Goal: Task Accomplishment & Management: Complete application form

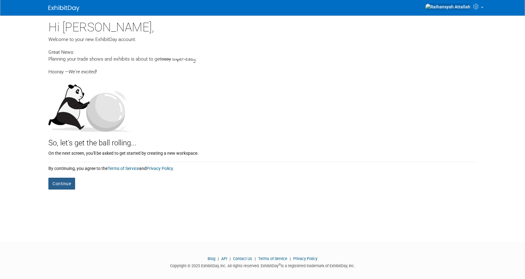
click at [67, 185] on button "Continue" at bounding box center [61, 184] width 27 height 12
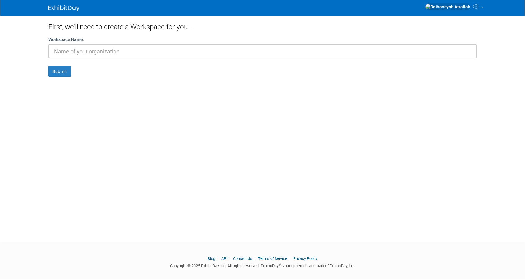
click at [142, 53] on input "text" at bounding box center [262, 51] width 429 height 14
type input "Lionheart Hobbies"
click at [55, 72] on button "Submit" at bounding box center [59, 71] width 23 height 11
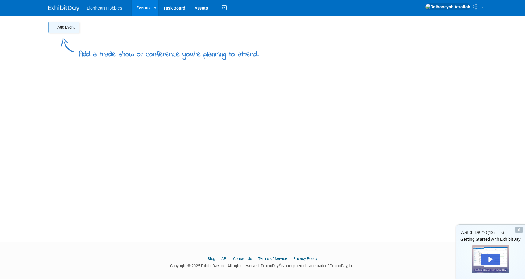
click at [71, 31] on button "Add Event" at bounding box center [63, 27] width 31 height 11
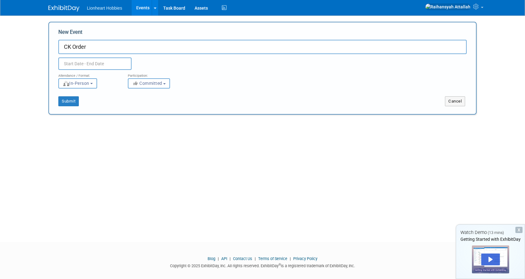
type input "CK Order"
click at [95, 64] on input "text" at bounding box center [94, 63] width 73 height 12
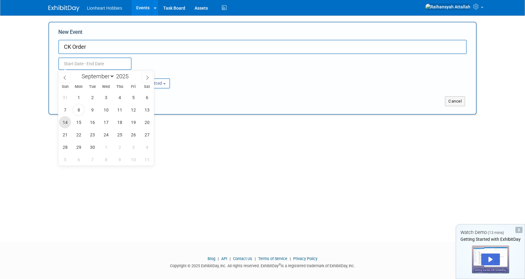
click at [68, 121] on span "14" at bounding box center [65, 122] width 12 height 12
type input "Sep 14, 2025 to Sep 14, 2025"
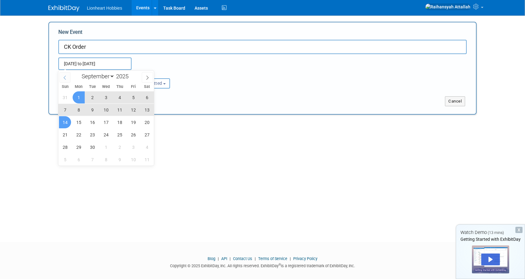
click at [64, 78] on icon at bounding box center [65, 78] width 2 height 4
select select "7"
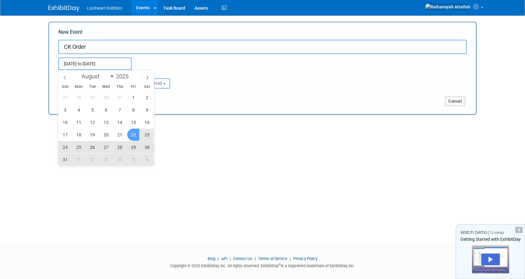
click at [134, 137] on span "22" at bounding box center [133, 135] width 12 height 12
type input "Aug 22, 2025 to Sep 14, 2025"
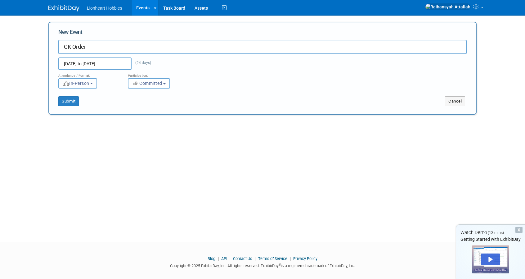
click at [89, 81] on span "In-Person" at bounding box center [76, 83] width 27 height 5
click at [94, 106] on label "Virtual" at bounding box center [80, 107] width 36 height 8
click at [64, 106] on input "Virtual" at bounding box center [62, 107] width 4 height 4
select select "2"
click at [157, 86] on span "Committed" at bounding box center [147, 83] width 30 height 5
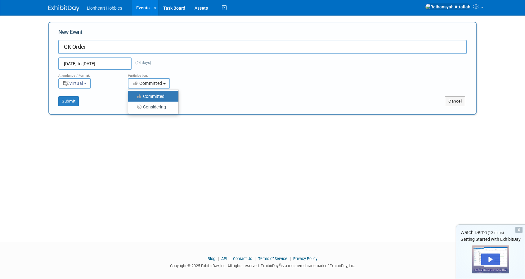
click at [157, 86] on span "Committed" at bounding box center [147, 83] width 30 height 5
click at [74, 101] on button "Submit" at bounding box center [68, 101] width 20 height 10
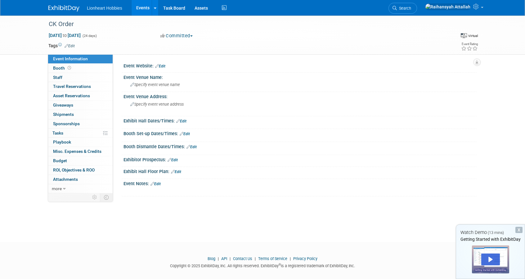
click at [73, 44] on link "Edit" at bounding box center [70, 46] width 10 height 4
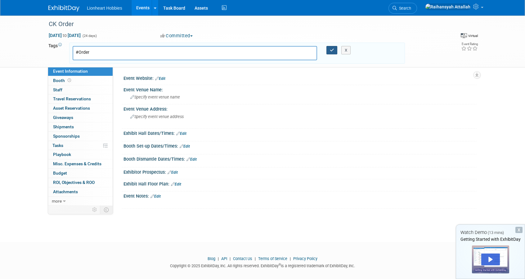
type input "#Order"
click at [331, 48] on icon "button" at bounding box center [332, 50] width 4 height 4
type input "#Order"
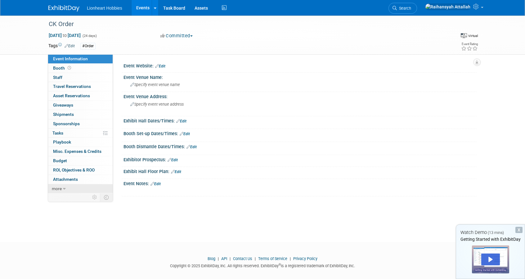
click at [63, 187] on icon at bounding box center [64, 189] width 3 height 4
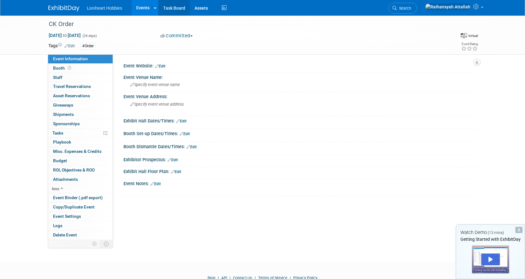
click at [181, 9] on link "Task Board" at bounding box center [174, 8] width 31 height 16
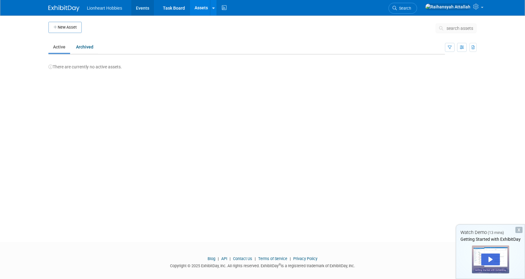
click at [143, 8] on link "Events" at bounding box center [142, 8] width 23 height 16
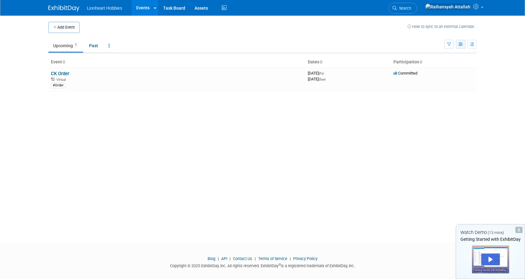
click at [461, 44] on icon "button" at bounding box center [461, 45] width 5 height 4
click at [462, 43] on icon "button" at bounding box center [461, 45] width 5 height 4
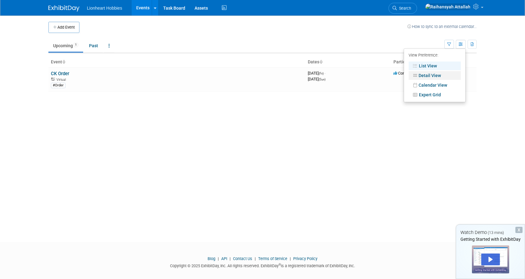
click at [444, 78] on link "Detail View" at bounding box center [435, 75] width 52 height 9
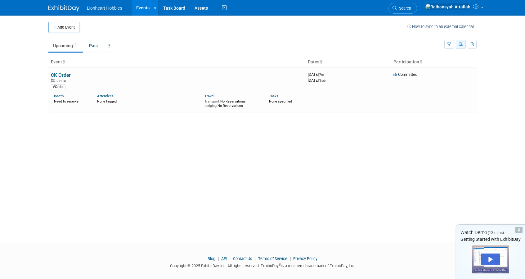
click at [459, 43] on icon "button" at bounding box center [461, 45] width 5 height 4
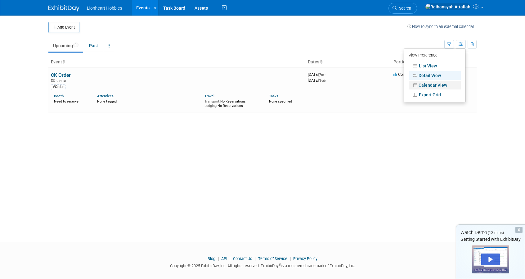
click at [437, 85] on link "Calendar View" at bounding box center [435, 85] width 52 height 9
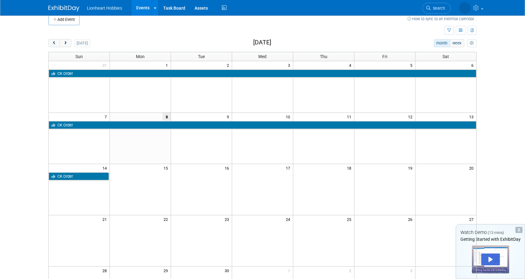
scroll to position [7, 0]
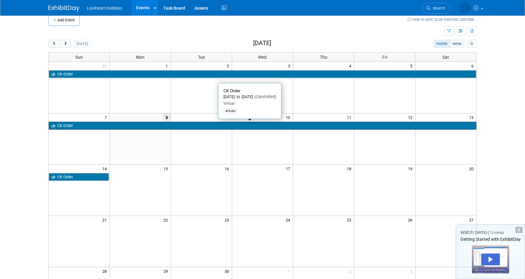
click at [242, 125] on link "CK Order" at bounding box center [263, 126] width 428 height 8
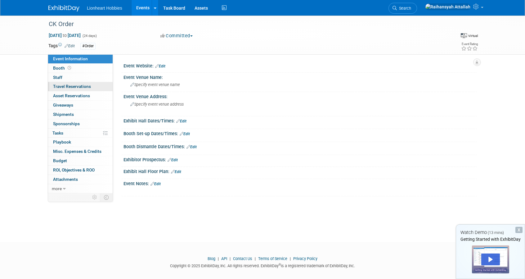
click at [91, 89] on link "0 Travel Reservations 0" at bounding box center [80, 86] width 65 height 9
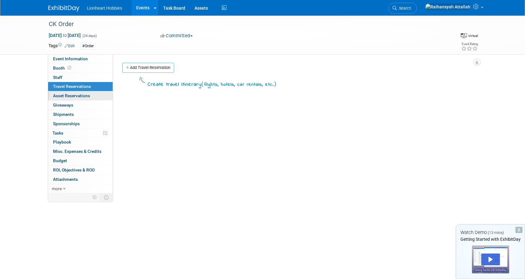
click at [88, 96] on span "Asset Reservations 0" at bounding box center [71, 95] width 37 height 5
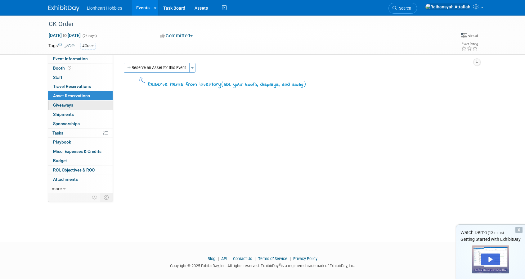
click at [81, 108] on link "0 Giveaways 0" at bounding box center [80, 105] width 65 height 9
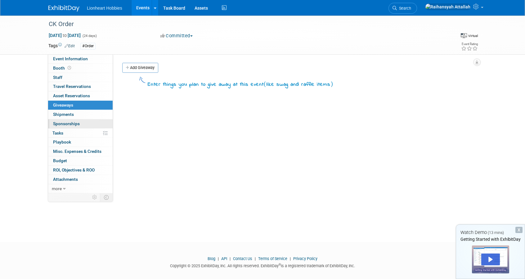
click at [75, 120] on link "0 Sponsorships 0" at bounding box center [80, 123] width 65 height 9
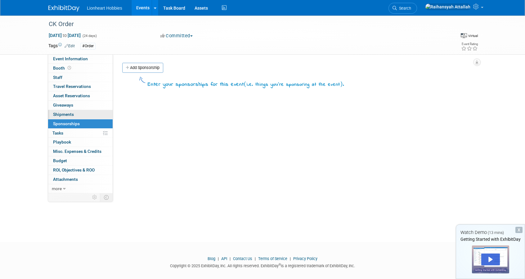
click at [84, 115] on link "0 Shipments 0" at bounding box center [80, 114] width 65 height 9
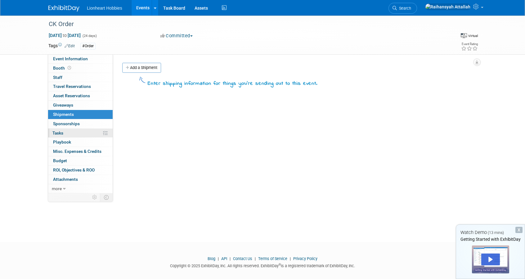
click at [82, 133] on link "0% Tasks 0%" at bounding box center [80, 133] width 65 height 9
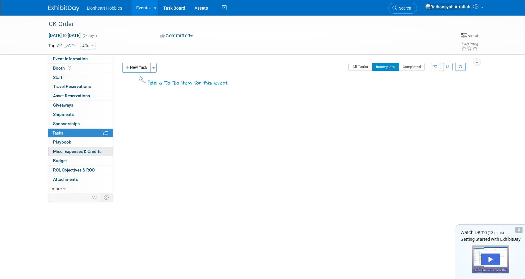
click at [81, 149] on span "Misc. Expenses & Credits 0" at bounding box center [77, 151] width 48 height 5
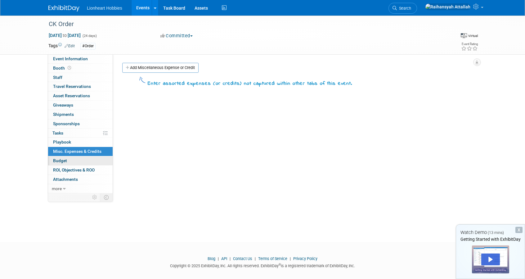
click at [79, 161] on link "Budget" at bounding box center [80, 160] width 65 height 9
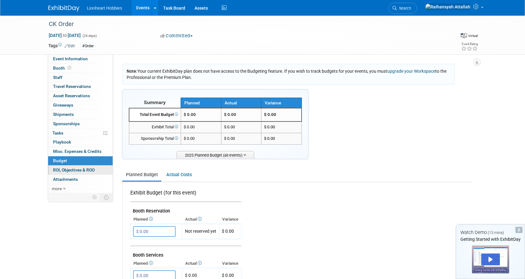
click at [79, 172] on link "0 ROI, Objectives & ROO 0" at bounding box center [80, 170] width 65 height 9
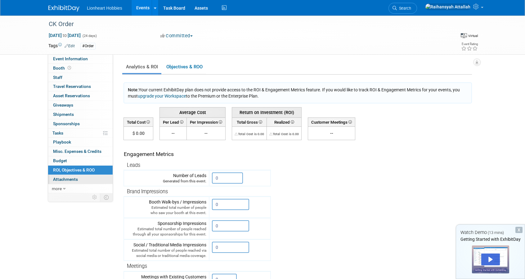
click at [79, 179] on link "0 Attachments 0" at bounding box center [80, 179] width 65 height 9
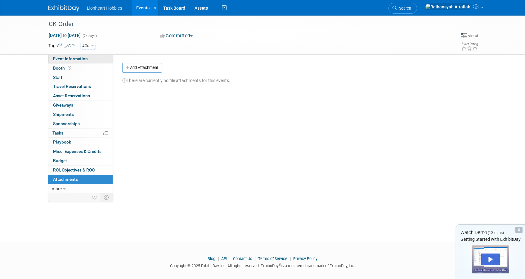
click at [100, 61] on link "Event Information" at bounding box center [80, 58] width 65 height 9
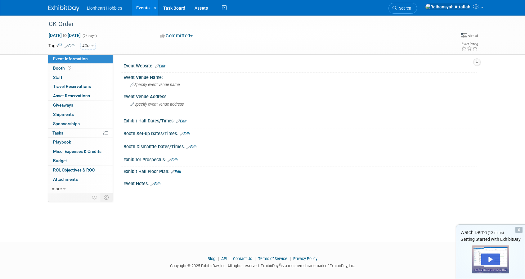
click at [145, 9] on link "Events" at bounding box center [143, 8] width 23 height 16
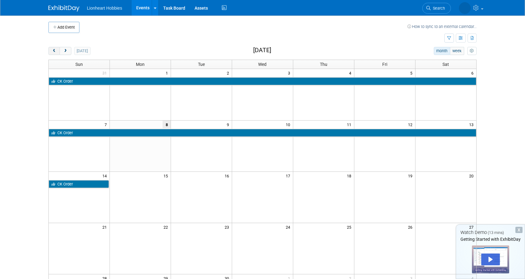
click at [55, 49] on span "prev" at bounding box center [54, 51] width 5 height 4
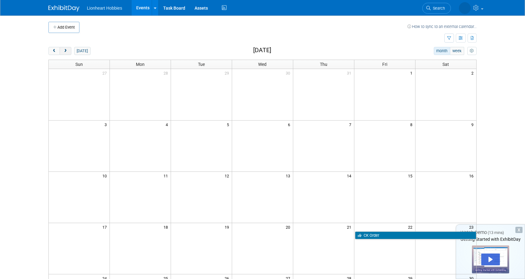
click at [69, 50] on button "next" at bounding box center [65, 51] width 11 height 8
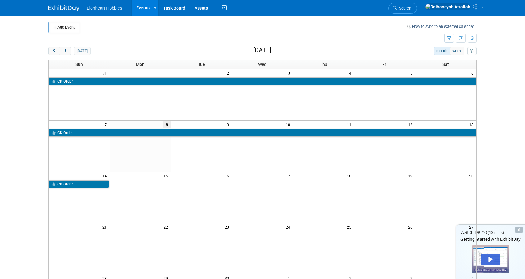
click at [521, 228] on div "X" at bounding box center [519, 230] width 7 height 6
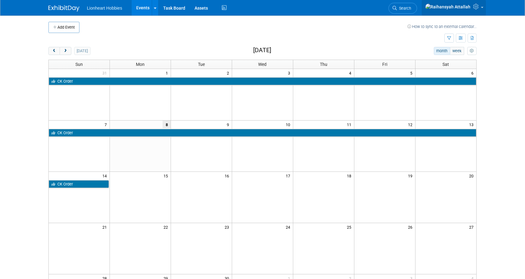
click at [475, 6] on icon at bounding box center [477, 7] width 7 height 6
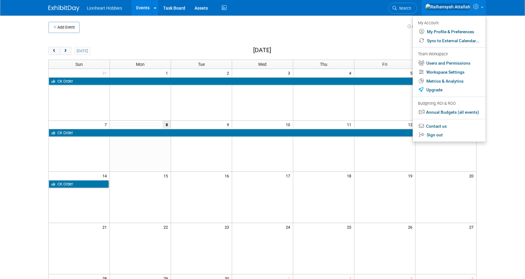
click at [342, 34] on td at bounding box center [246, 38] width 396 height 11
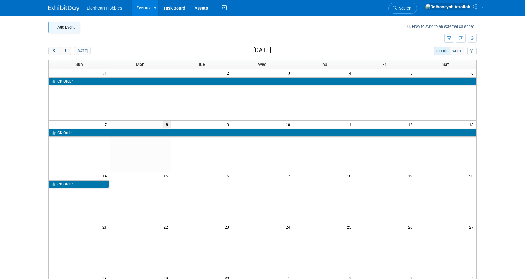
click at [71, 30] on button "Add Event" at bounding box center [63, 27] width 31 height 11
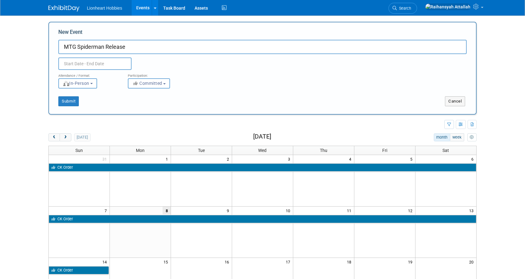
type input "MTG Spiderman Release"
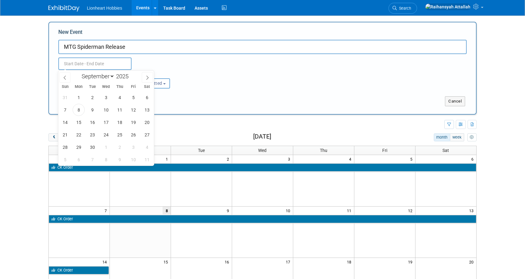
click at [111, 60] on input "text" at bounding box center [94, 63] width 73 height 12
click at [105, 134] on span "24" at bounding box center [106, 135] width 12 height 12
click at [66, 145] on span "28" at bounding box center [65, 147] width 12 height 12
type input "Sep 24, 2025 to Sep 28, 2025"
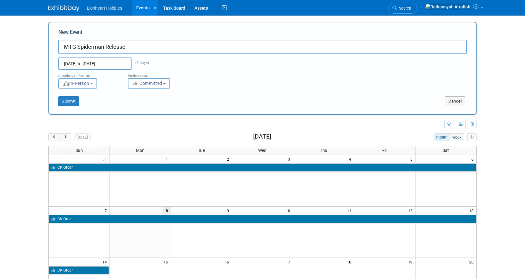
click at [93, 84] on button "In-Person" at bounding box center [77, 83] width 39 height 10
click at [182, 86] on div "<i class="fas fa-thumbs-up" style="color: #a5a5a5; padding-right: 2px; min-widt…" at bounding box center [158, 83] width 60 height 10
click at [74, 100] on button "Submit" at bounding box center [68, 101] width 20 height 10
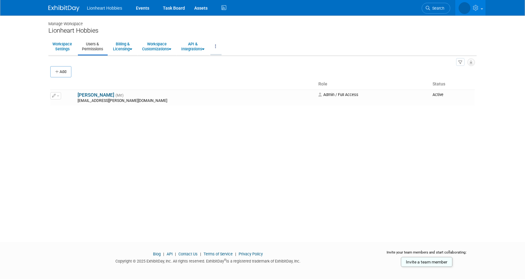
click at [221, 47] on link at bounding box center [216, 46] width 11 height 15
click at [63, 69] on button "Add" at bounding box center [60, 71] width 21 height 11
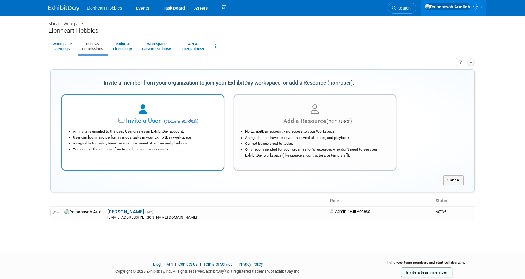
click at [188, 143] on li "Assignable to: tasks, travel reservations, event attendee, and playbook." at bounding box center [144, 143] width 143 height 6
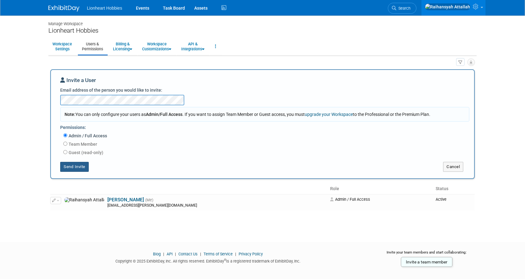
click at [81, 164] on button "Send Invite" at bounding box center [74, 167] width 29 height 10
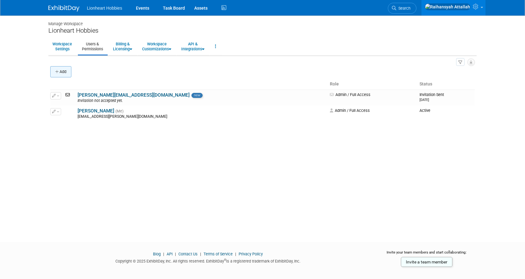
click at [64, 70] on button "Add" at bounding box center [60, 71] width 21 height 11
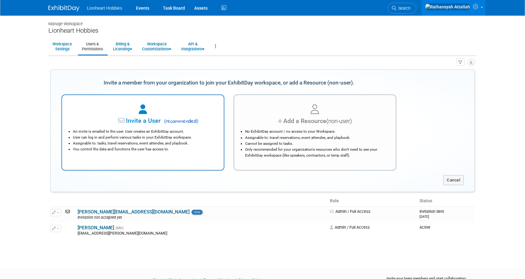
click at [164, 125] on span "( recommended )" at bounding box center [180, 121] width 36 height 7
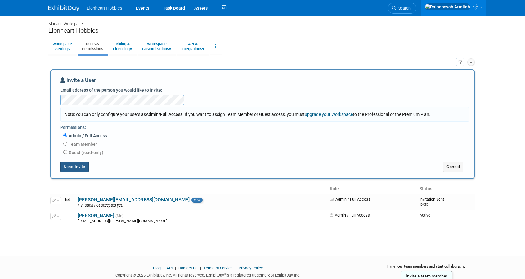
click at [77, 169] on button "Send Invite" at bounding box center [74, 167] width 29 height 10
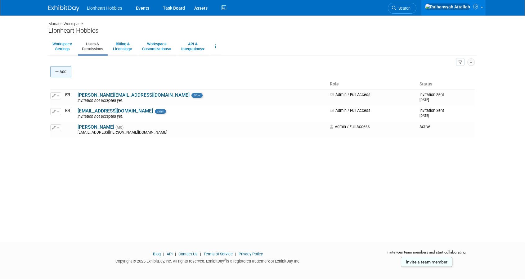
click at [63, 74] on button "Add" at bounding box center [60, 71] width 21 height 11
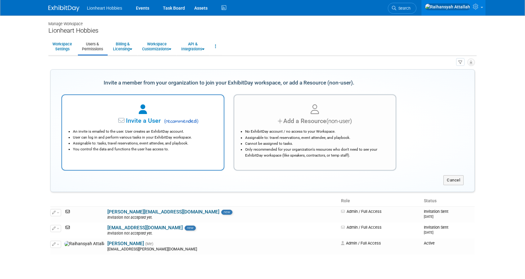
click at [144, 134] on li "An invite is emailed to the user. User creates an ExhibitDay account." at bounding box center [144, 132] width 143 height 6
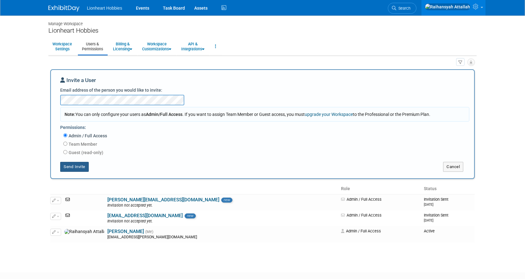
click at [81, 165] on button "Send Invite" at bounding box center [74, 167] width 29 height 10
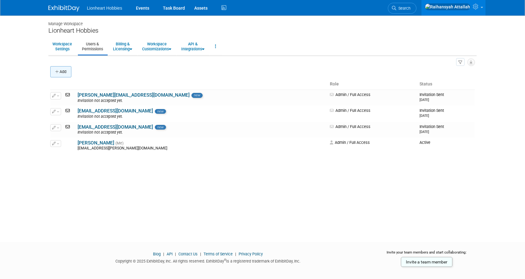
click at [58, 72] on icon "button" at bounding box center [57, 72] width 4 height 4
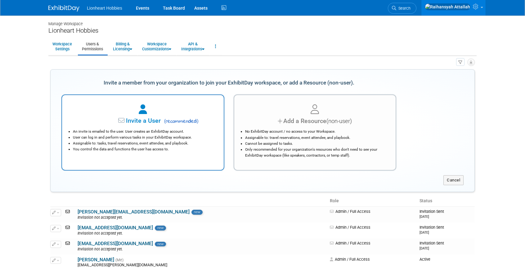
click at [149, 102] on div "Invite a User ( recommended ) An invite is emailed to the user. User creates an…" at bounding box center [142, 132] width 163 height 76
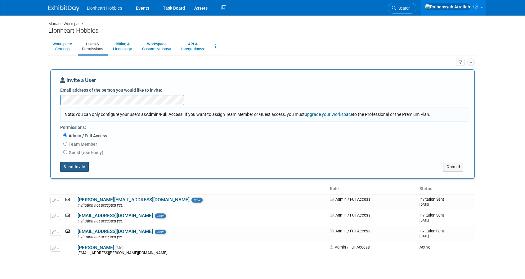
click at [83, 166] on button "Send Invite" at bounding box center [74, 167] width 29 height 10
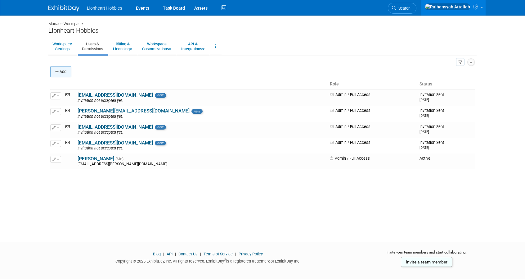
click at [67, 73] on button "Add" at bounding box center [60, 71] width 21 height 11
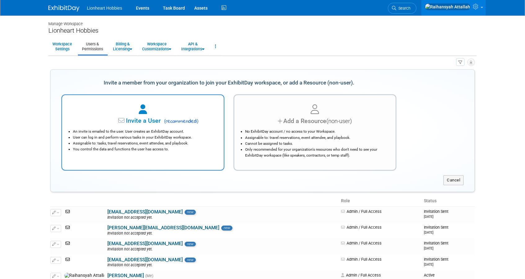
click at [158, 122] on span "Invite a User" at bounding box center [124, 120] width 74 height 7
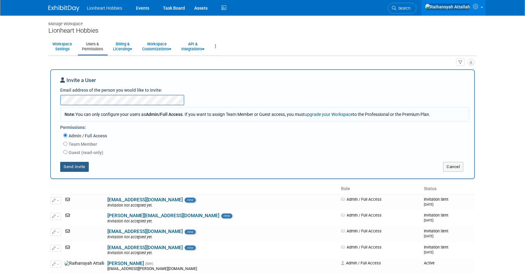
click at [75, 167] on button "Send Invite" at bounding box center [74, 167] width 29 height 10
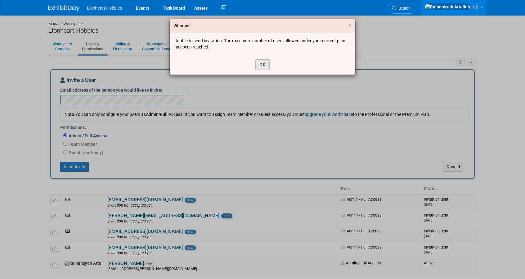
click at [257, 64] on button "OK" at bounding box center [263, 64] width 14 height 11
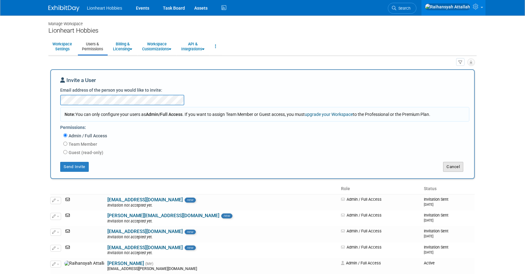
click at [450, 166] on button "Cancel" at bounding box center [453, 167] width 20 height 10
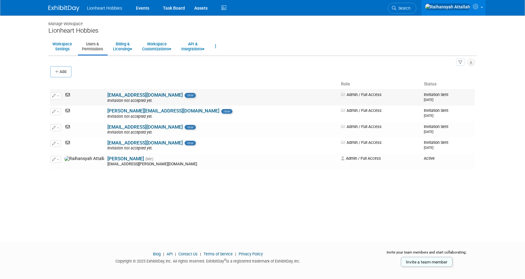
click at [57, 93] on button "button" at bounding box center [55, 95] width 11 height 7
drag, startPoint x: 102, startPoint y: 95, endPoint x: 217, endPoint y: 100, distance: 115.0
click at [217, 100] on div "Invitation not accepted yet." at bounding box center [222, 100] width 230 height 5
click at [422, 89] on th "Status" at bounding box center [448, 84] width 53 height 11
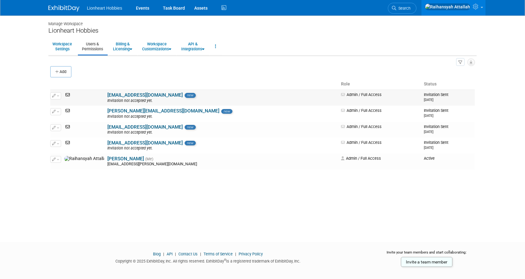
click at [424, 92] on span "Invitation Sent 9/8/2025" at bounding box center [436, 97] width 25 height 10
click at [55, 96] on icon "button" at bounding box center [54, 95] width 4 height 3
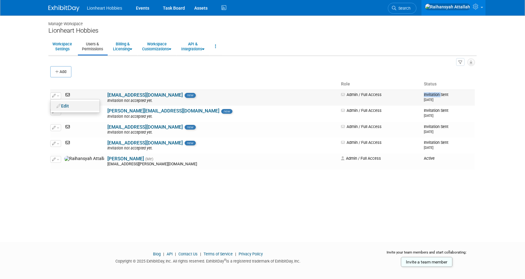
click at [61, 104] on icon at bounding box center [59, 106] width 5 height 4
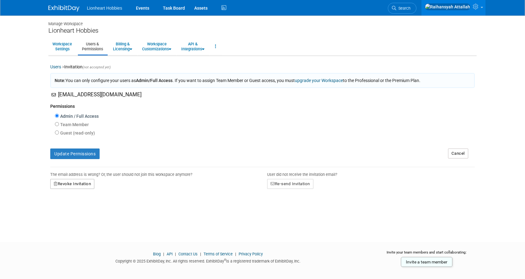
click at [82, 183] on button "Revoke Invitation" at bounding box center [72, 184] width 44 height 10
click at [66, 210] on link "Yes" at bounding box center [66, 210] width 18 height 10
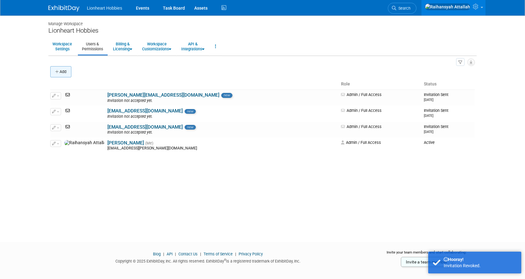
click at [64, 68] on button "Add" at bounding box center [60, 71] width 21 height 11
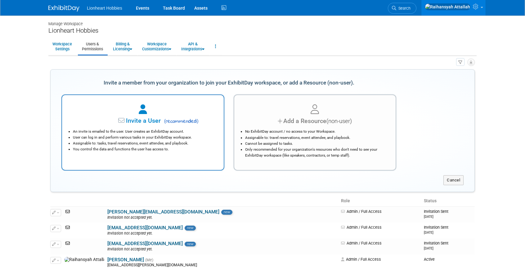
click at [175, 127] on div "An invite is emailed to the user. User creates an ExhibitDay account. User can …" at bounding box center [143, 138] width 146 height 27
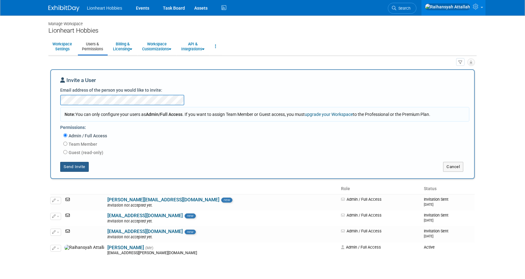
click at [81, 170] on button "Send Invite" at bounding box center [74, 167] width 29 height 10
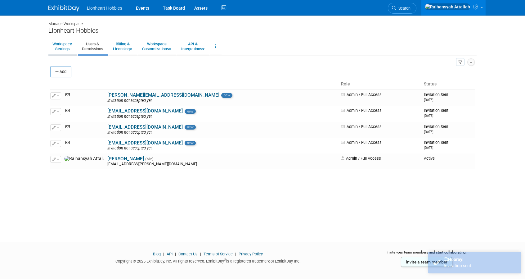
click at [62, 49] on link "Workspace Settings" at bounding box center [62, 46] width 28 height 15
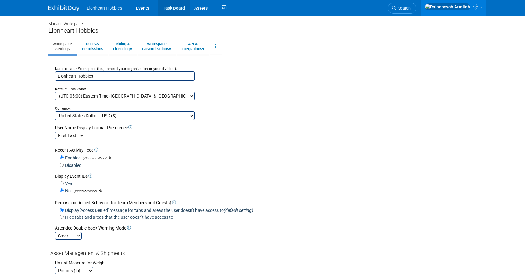
click at [171, 11] on link "Task Board" at bounding box center [173, 8] width 31 height 16
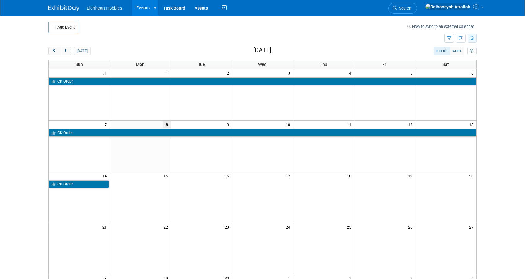
click at [472, 39] on icon "button" at bounding box center [472, 38] width 3 height 4
click at [457, 37] on button "button" at bounding box center [461, 38] width 10 height 9
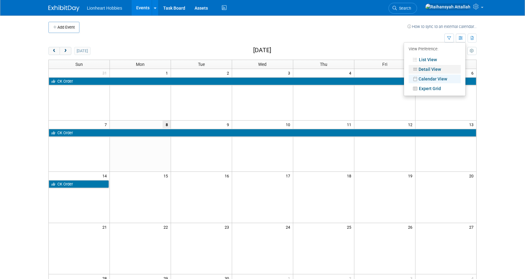
click at [440, 65] on link "Detail View" at bounding box center [435, 69] width 52 height 9
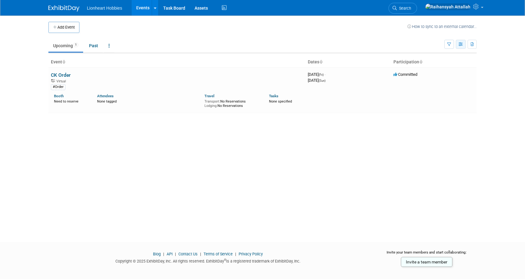
click at [461, 44] on icon "button" at bounding box center [461, 45] width 5 height 4
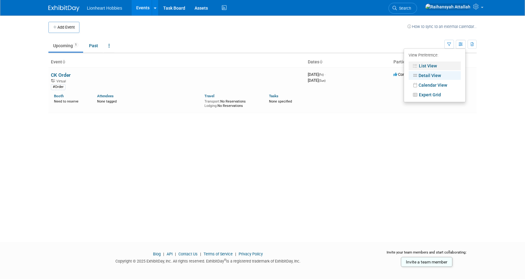
click at [441, 64] on link "List View" at bounding box center [435, 65] width 52 height 9
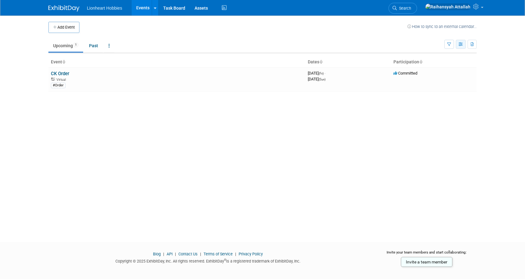
click at [463, 43] on icon "button" at bounding box center [461, 45] width 5 height 4
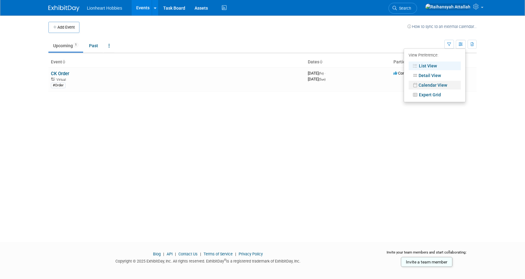
click at [438, 84] on link "Calendar View" at bounding box center [435, 85] width 52 height 9
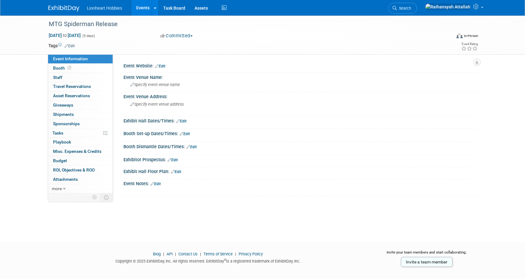
scroll to position [0, 0]
click at [75, 46] on link "Edit" at bounding box center [70, 46] width 10 height 4
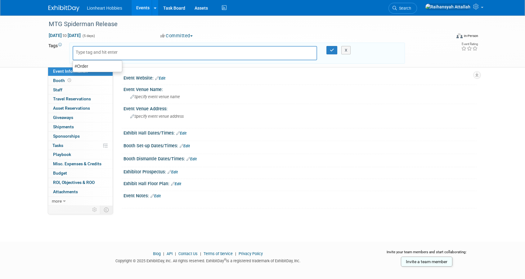
click at [82, 50] on input "text" at bounding box center [101, 52] width 50 height 6
type input "#Release"
click at [330, 50] on icon "button" at bounding box center [332, 50] width 4 height 4
type input "#Release"
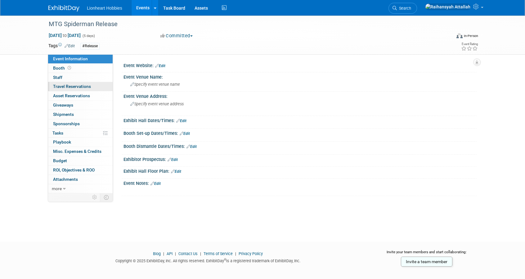
click at [94, 87] on link "0 Travel Reservations 0" at bounding box center [80, 86] width 65 height 9
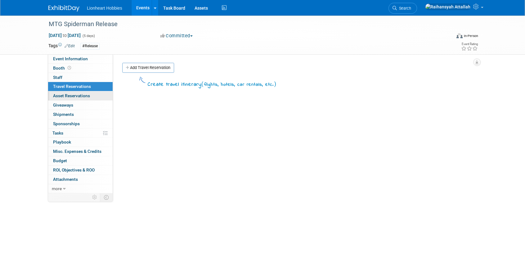
click at [87, 95] on span "Asset Reservations 0" at bounding box center [71, 95] width 37 height 5
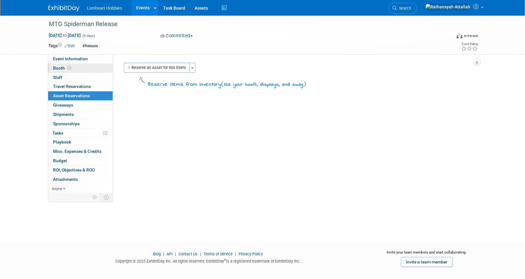
click at [91, 70] on link "Booth" at bounding box center [80, 68] width 65 height 9
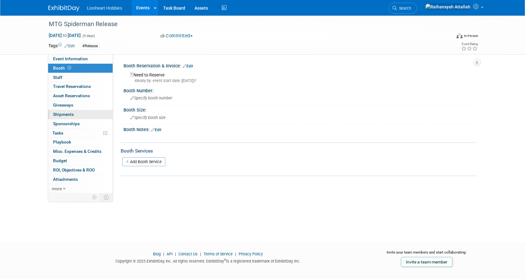
click at [84, 109] on link "0 Giveaways 0" at bounding box center [80, 105] width 65 height 9
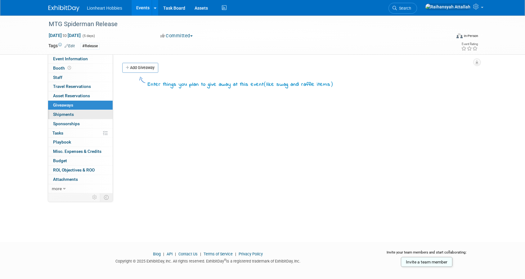
click at [82, 116] on link "0 Shipments 0" at bounding box center [80, 114] width 65 height 9
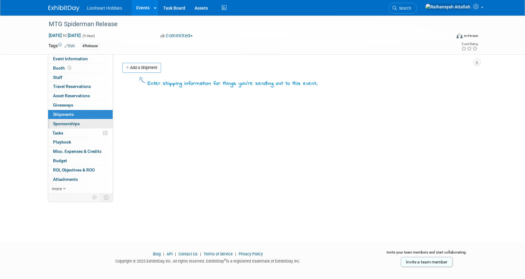
click at [80, 126] on link "0 Sponsorships 0" at bounding box center [80, 123] width 65 height 9
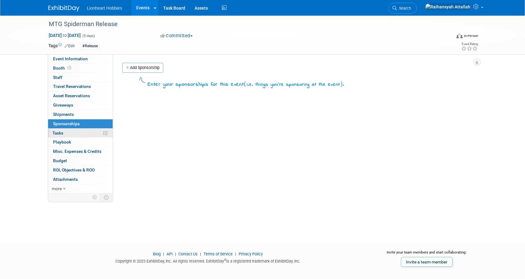
click at [78, 134] on link "0% Tasks 0%" at bounding box center [80, 133] width 65 height 9
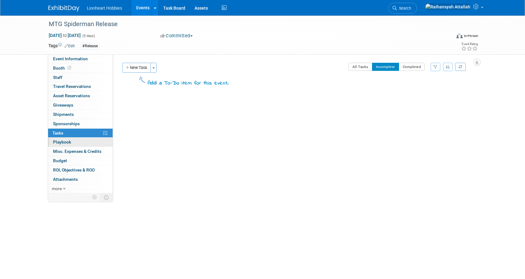
click at [80, 144] on link "0 Playbook 0" at bounding box center [80, 142] width 65 height 9
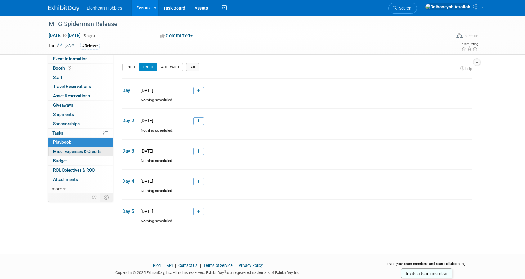
click at [87, 152] on span "Misc. Expenses & Credits 0" at bounding box center [77, 151] width 48 height 5
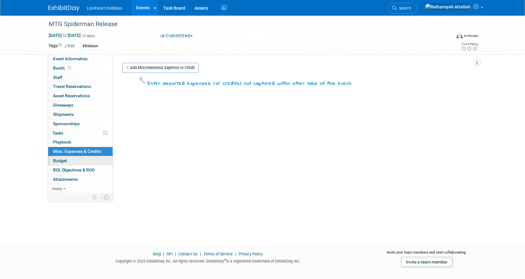
click at [87, 159] on link "Budget" at bounding box center [80, 160] width 65 height 9
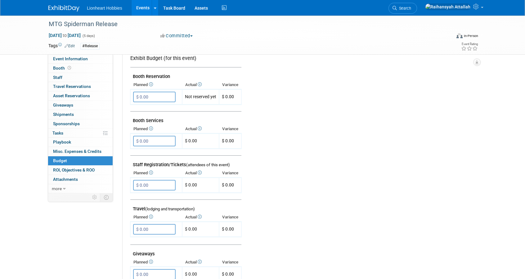
scroll to position [171, 0]
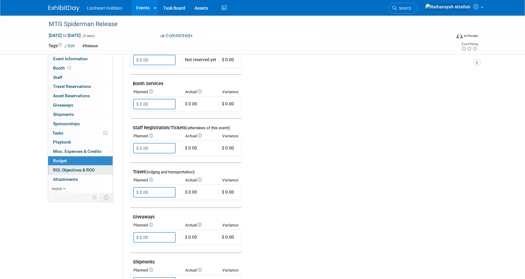
click at [93, 170] on span "ROI, Objectives & ROO 0" at bounding box center [74, 169] width 42 height 5
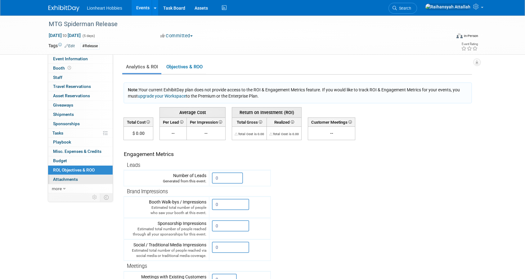
click at [87, 175] on link "0 Attachments 0" at bounding box center [80, 179] width 65 height 9
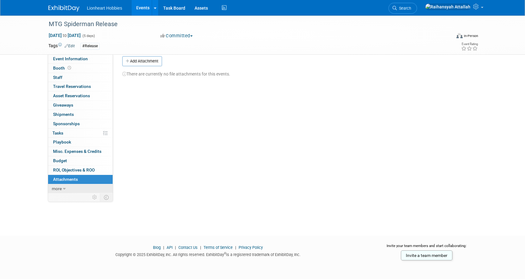
click at [81, 184] on link "more" at bounding box center [80, 188] width 65 height 9
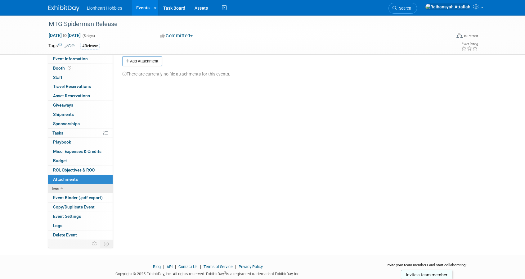
scroll to position [26, 0]
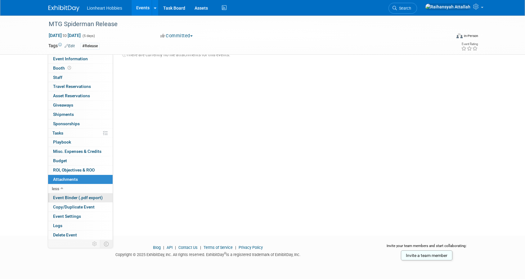
click at [77, 195] on span "Event Binder (.pdf export)" at bounding box center [78, 197] width 50 height 5
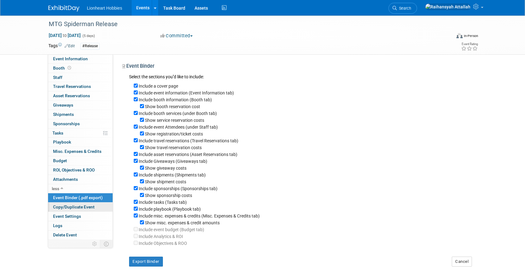
click at [79, 209] on link "Copy/Duplicate Event" at bounding box center [80, 206] width 65 height 9
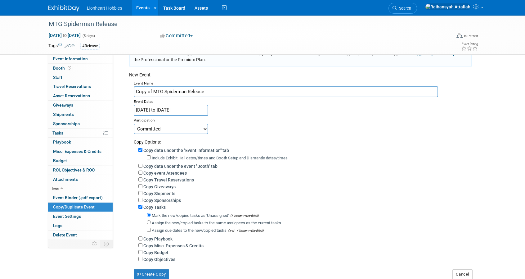
scroll to position [97, 0]
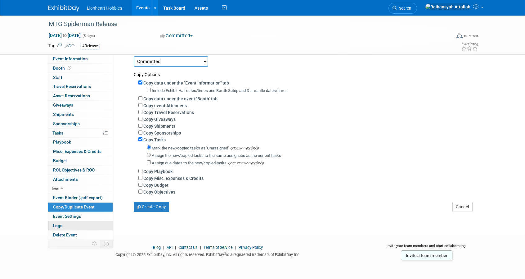
click at [72, 221] on link "Logs" at bounding box center [80, 225] width 65 height 9
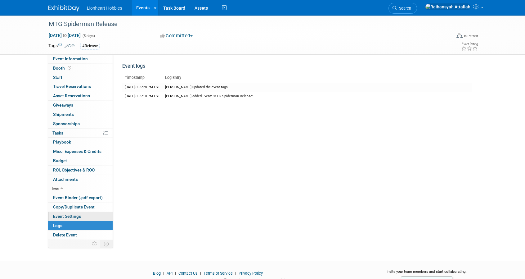
click at [85, 212] on link "Event Settings" at bounding box center [80, 216] width 65 height 9
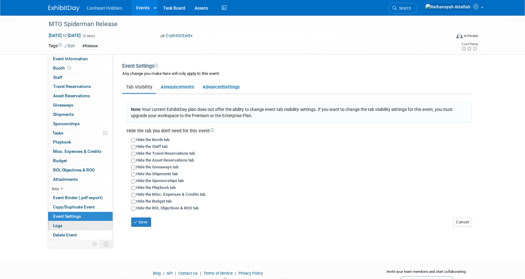
click at [83, 227] on link "Logs" at bounding box center [80, 225] width 65 height 9
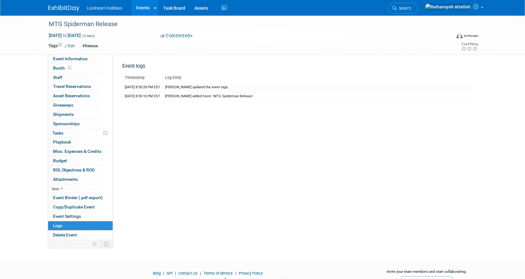
click at [144, 11] on link "Events" at bounding box center [143, 8] width 23 height 16
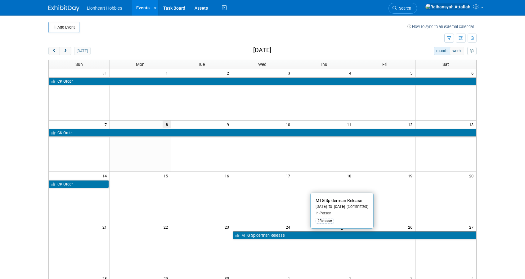
click at [260, 235] on link "MTG Spiderman Release" at bounding box center [355, 235] width 244 height 8
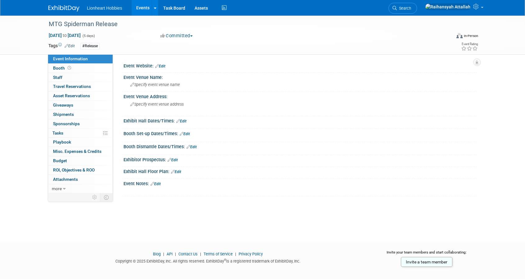
click at [140, 13] on link "Events" at bounding box center [143, 8] width 23 height 16
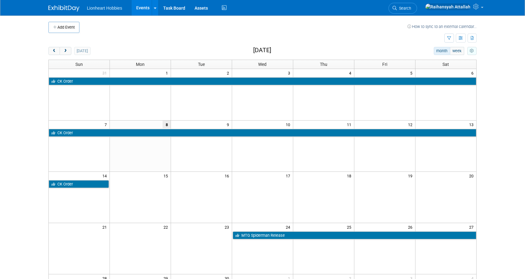
click at [472, 49] on icon "myCustomButton" at bounding box center [472, 51] width 4 height 4
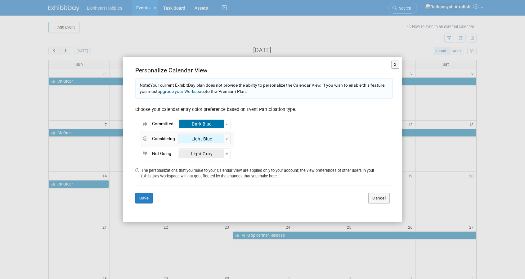
click at [225, 138] on button "Light Blue" at bounding box center [204, 139] width 53 height 11
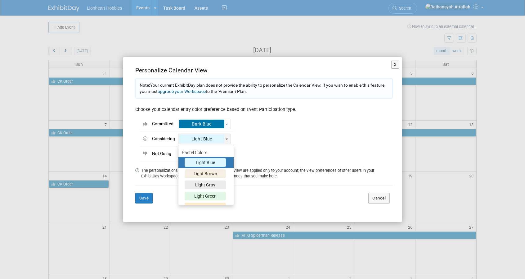
click at [263, 169] on td "The personalizations that you make to your Calendar View are applied only to yo…" at bounding box center [267, 173] width 252 height 11
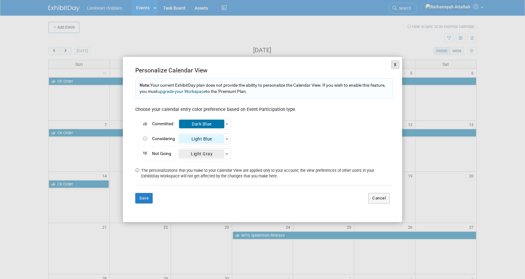
click at [396, 65] on button "X" at bounding box center [396, 65] width 8 height 8
